Goal: Check status: Check status

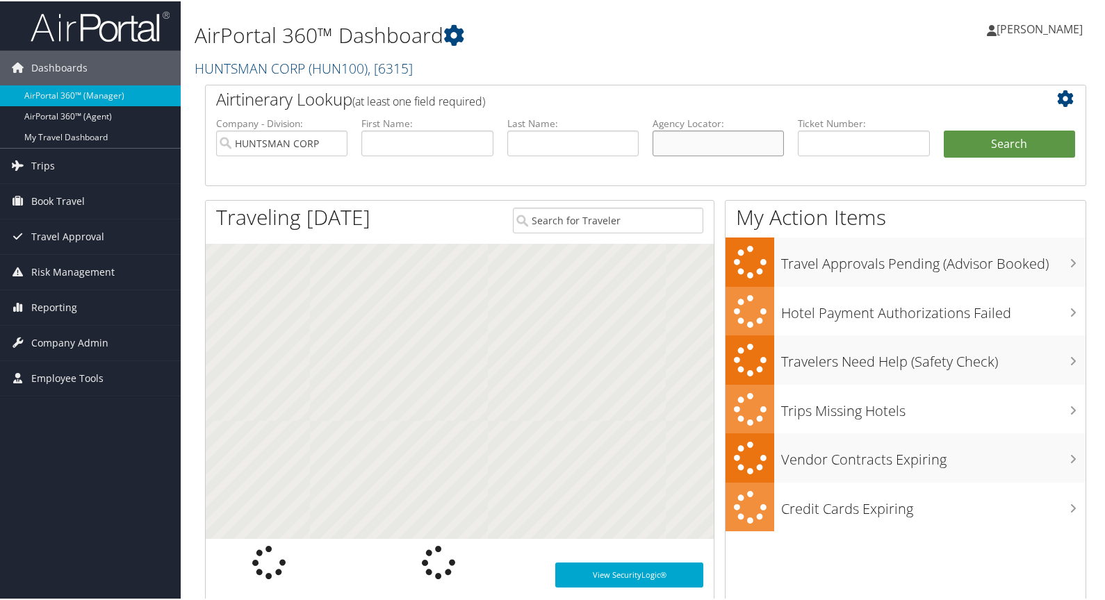
click at [695, 140] on input "text" at bounding box center [717, 142] width 131 height 26
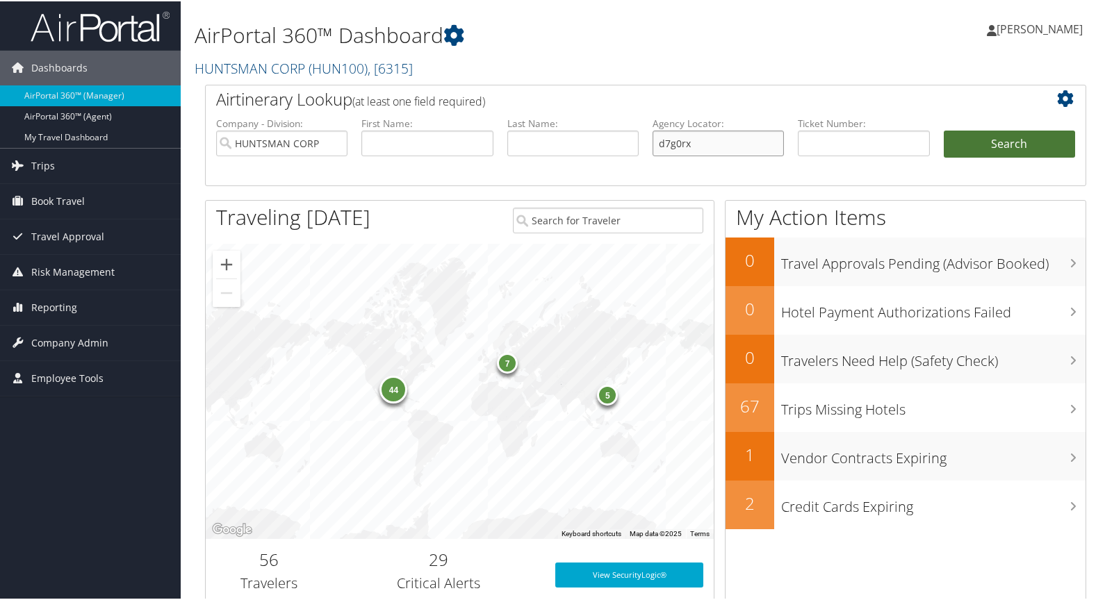
type input "d7g0rx"
click at [1013, 147] on button "Search" at bounding box center [1008, 143] width 131 height 28
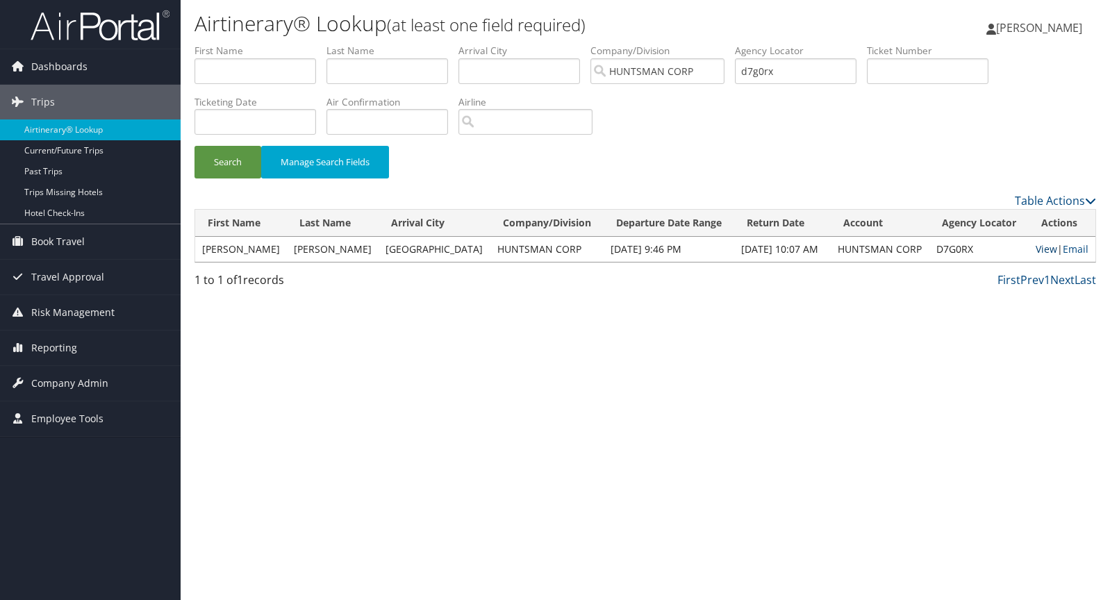
click at [1040, 246] on link "View" at bounding box center [1047, 248] width 22 height 13
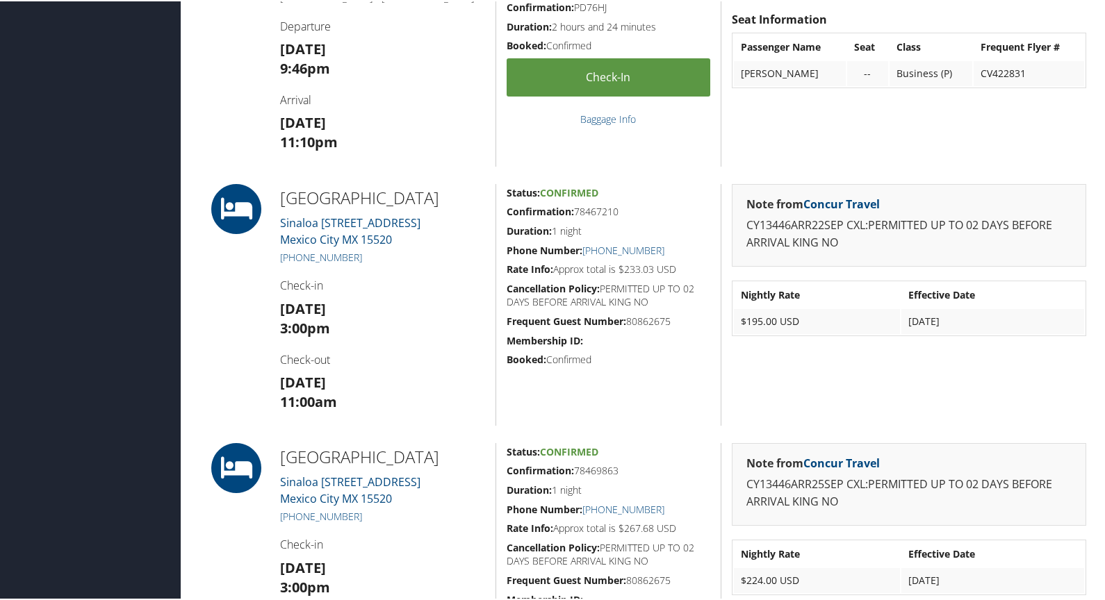
scroll to position [1042, 0]
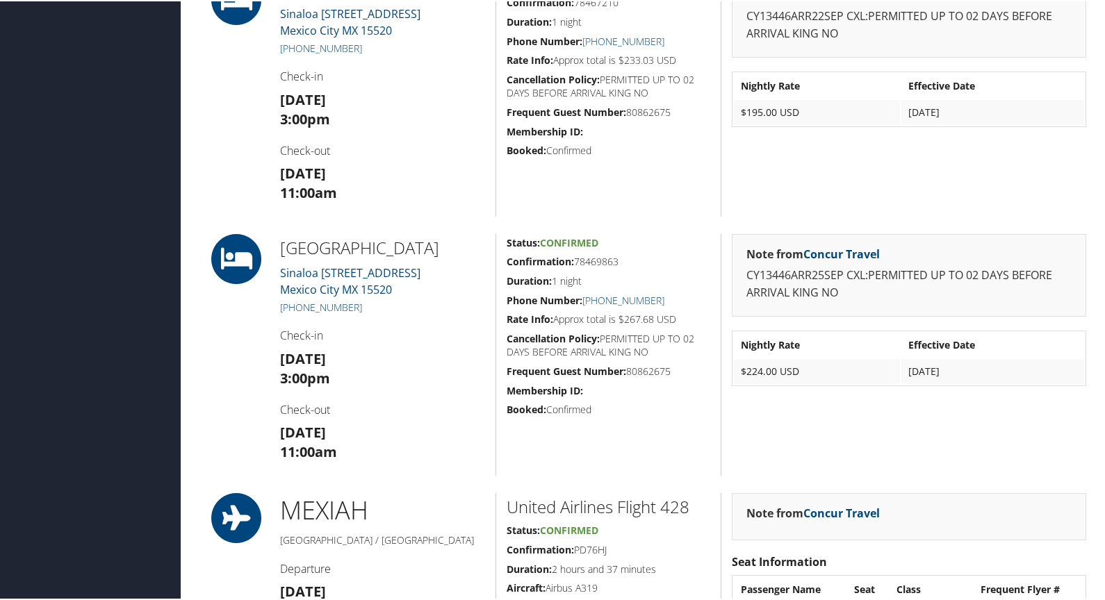
click at [184, 227] on div "Airtinerary® Amy Miller Amy Miller My Settings Travel Agency Contacts Log Consu…" at bounding box center [646, 218] width 930 height 2521
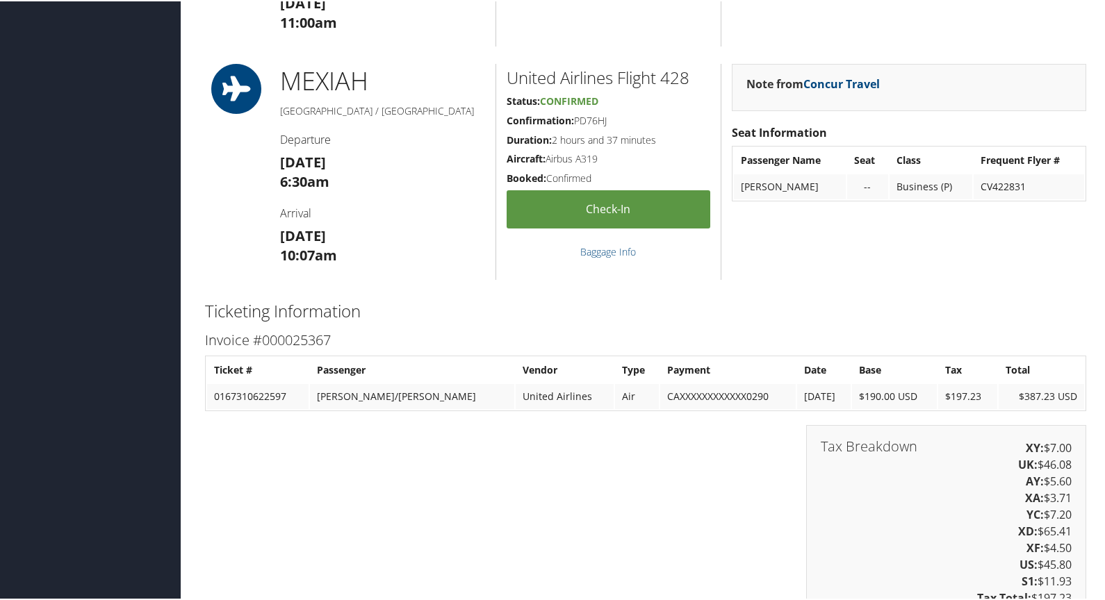
scroll to position [1320, 0]
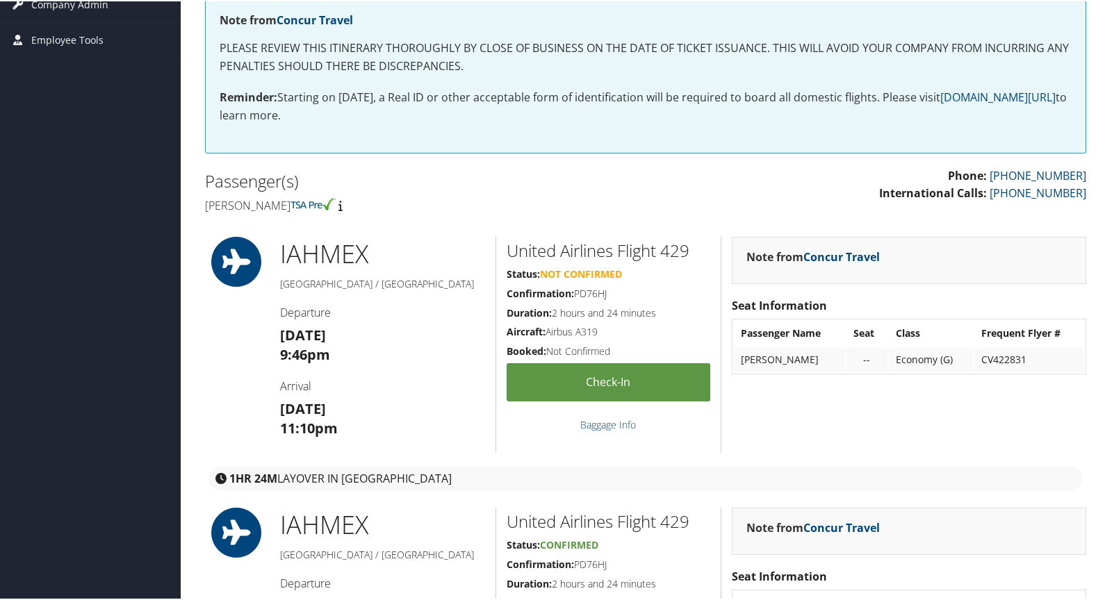
scroll to position [139, 0]
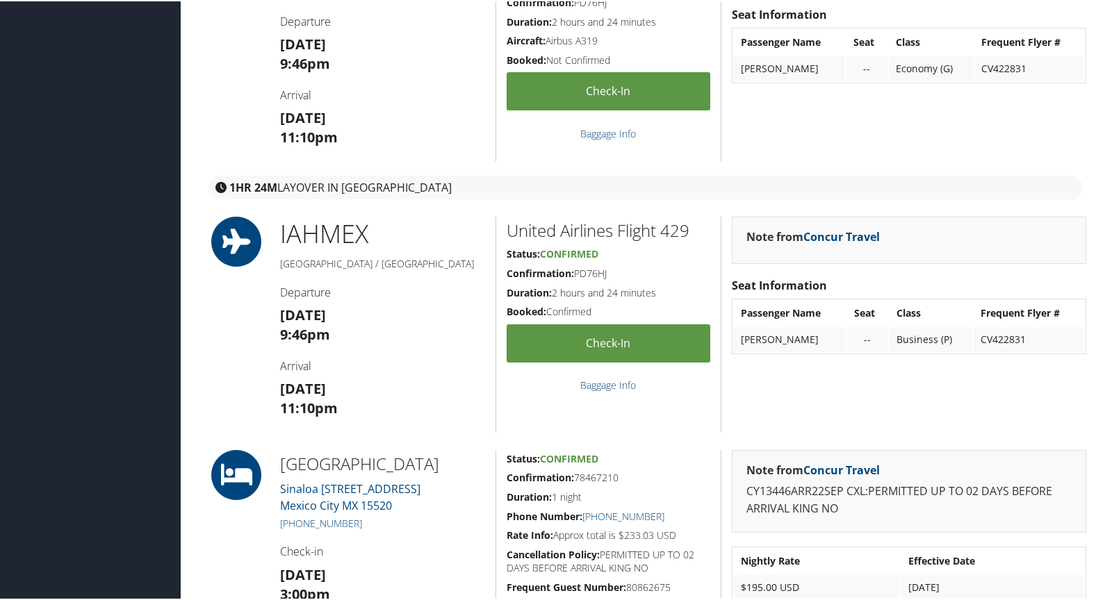
scroll to position [834, 0]
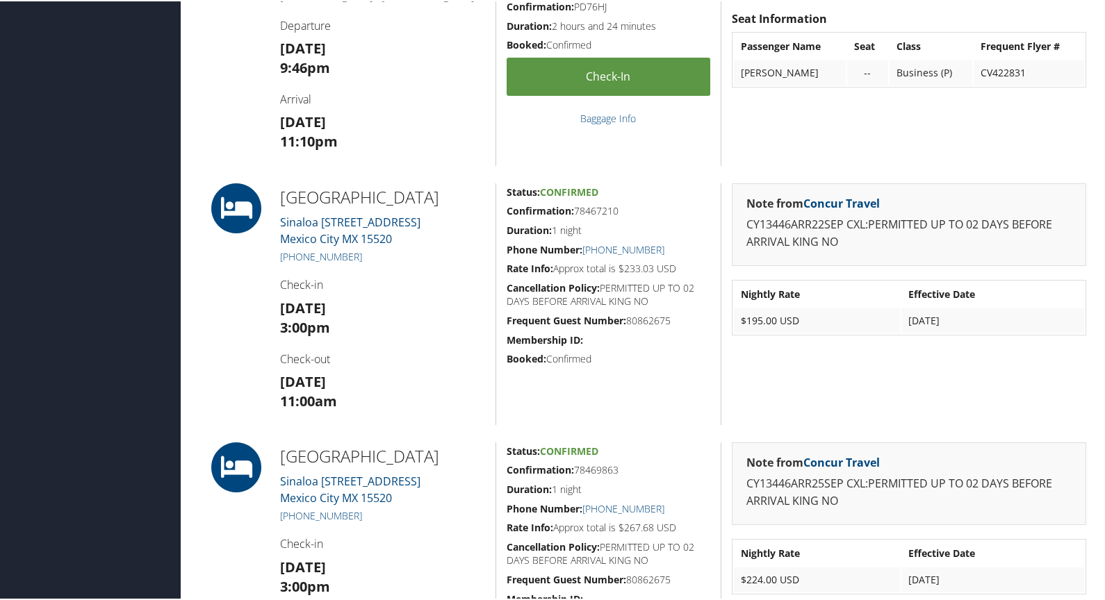
click at [121, 320] on div "Dashboards AirPortal 360™ (Manager) AirPortal 360™ (Agent) My Travel Dashboard …" at bounding box center [555, 426] width 1110 height 2521
